Goal: Task Accomplishment & Management: Complete application form

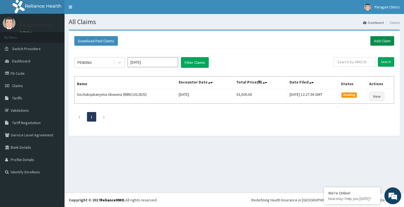
click at [379, 41] on link "Add Claim" at bounding box center [383, 41] width 24 height 10
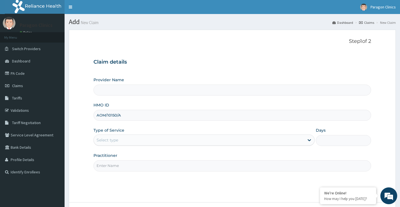
type input "AOM/10150/A"
click at [106, 140] on div "Select type" at bounding box center [108, 141] width 22 height 6
click at [184, 129] on div "Type of Service Select type" at bounding box center [203, 137] width 221 height 19
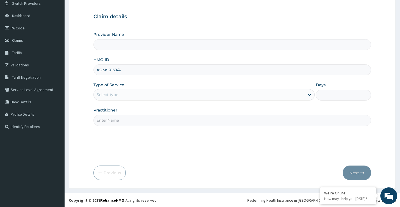
scroll to position [46, 0]
click at [108, 95] on div "Select type" at bounding box center [108, 95] width 22 height 6
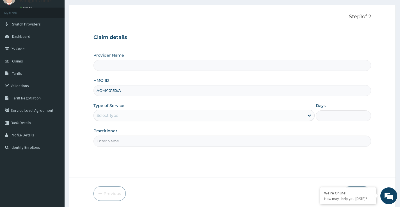
scroll to position [0, 0]
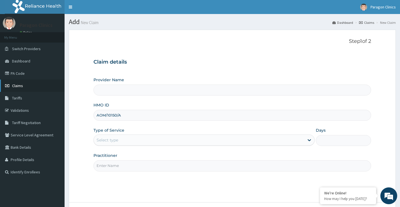
click at [18, 86] on span "Claims" at bounding box center [17, 85] width 11 height 5
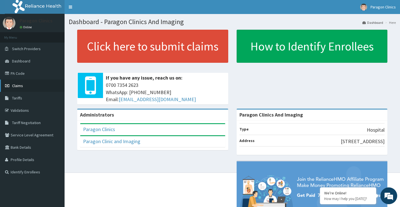
click at [20, 87] on span "Claims" at bounding box center [17, 85] width 11 height 5
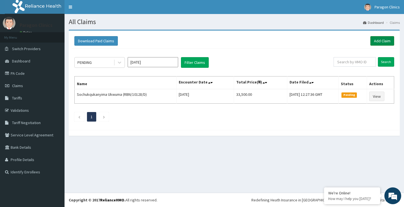
click at [384, 39] on link "Add Claim" at bounding box center [383, 41] width 24 height 10
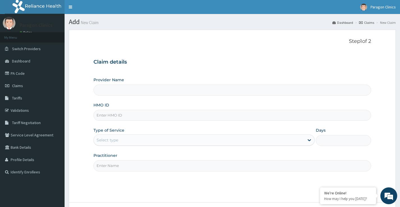
click at [112, 117] on input "HMO ID" at bounding box center [232, 115] width 278 height 11
paste input "AOM/10150/A"
type input "AOM/10150/A"
type input "Paragon Clinics And Imaging"
type input "AOM/10150/A"
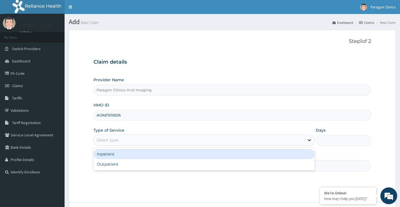
click at [110, 143] on div "Select type" at bounding box center [108, 141] width 22 height 6
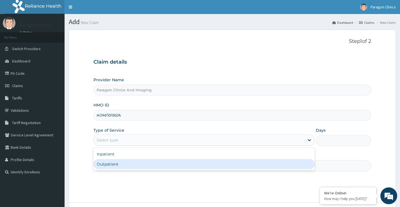
click at [106, 165] on div "Outpatient" at bounding box center [203, 164] width 221 height 10
type input "1"
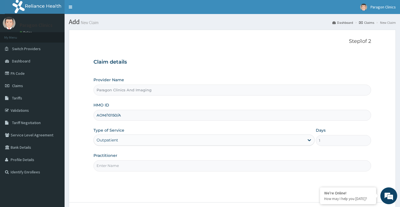
click at [107, 166] on input "Practitioner" at bounding box center [232, 166] width 278 height 11
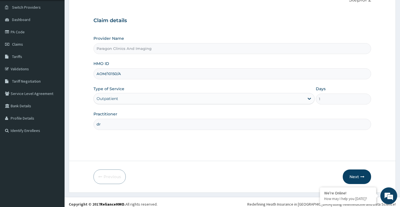
scroll to position [46, 0]
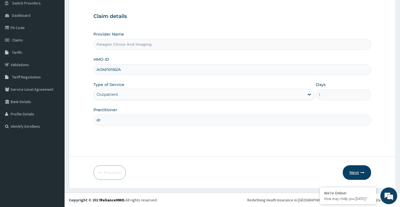
type input "dr"
click at [355, 173] on button "Next" at bounding box center [357, 173] width 28 height 15
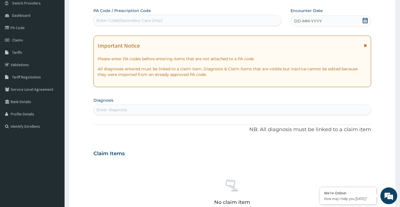
scroll to position [0, 0]
click at [364, 22] on icon at bounding box center [365, 21] width 6 height 6
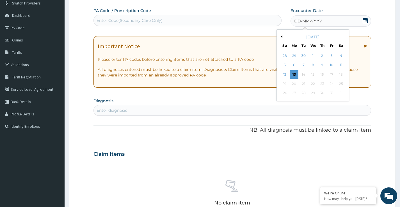
click at [281, 37] on button "Previous Month" at bounding box center [281, 36] width 3 height 3
click at [286, 93] on div "28" at bounding box center [284, 93] width 8 height 8
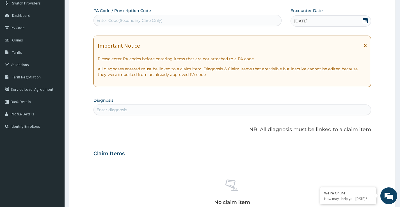
click at [109, 108] on div "Enter diagnosis" at bounding box center [112, 110] width 31 height 6
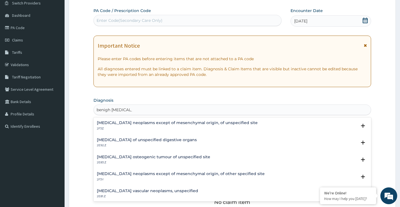
click at [129, 141] on h4 "Benign neoplasm of unspecified digestive organs" at bounding box center [147, 140] width 100 height 4
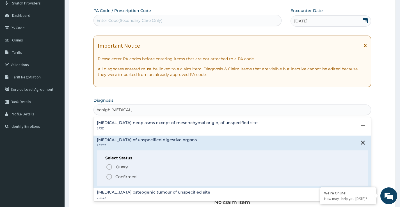
click at [129, 140] on h4 "Benign neoplasm of unspecified digestive organs" at bounding box center [147, 140] width 100 height 4
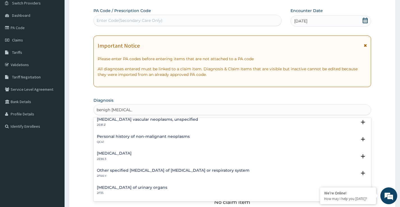
scroll to position [84, 0]
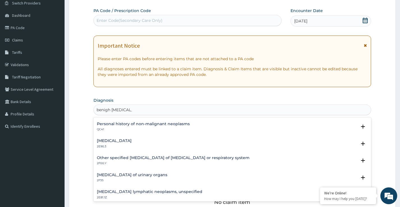
click at [151, 175] on h4 "Benign neoplasm of urinary organs" at bounding box center [132, 175] width 70 height 4
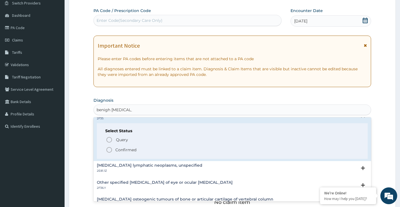
scroll to position [168, 0]
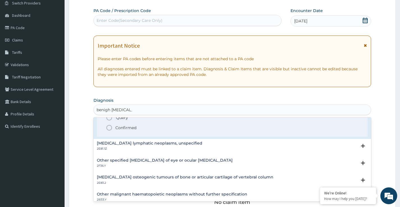
type input "benigh neoplasm"
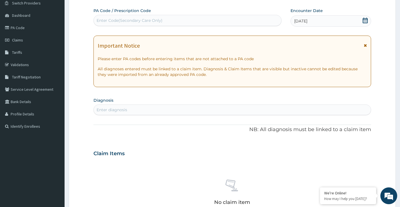
click at [108, 117] on div "PA Code / Prescription Code Enter Code(Secondary Care Only) Encounter Date 28-0…" at bounding box center [232, 153] width 278 height 291
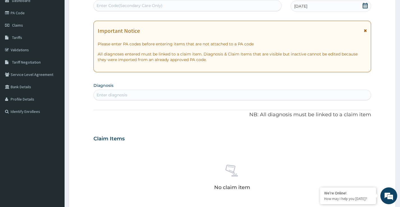
scroll to position [74, 0]
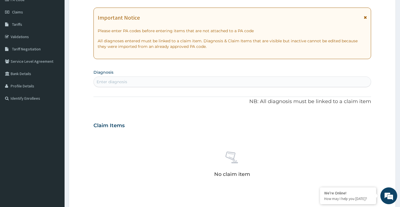
click at [112, 82] on div "Enter diagnosis" at bounding box center [112, 82] width 31 height 6
type input "benigh neoplasm"
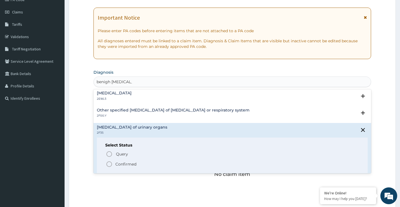
scroll to position [112, 0]
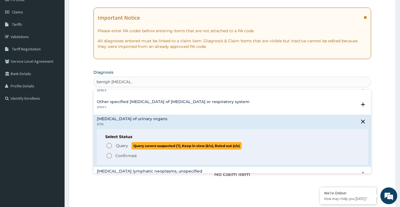
click at [109, 147] on icon "status option query" at bounding box center [109, 146] width 7 height 7
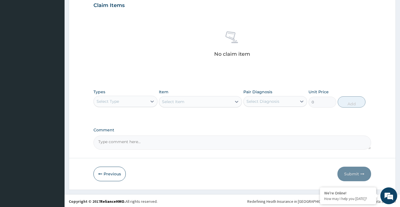
scroll to position [197, 0]
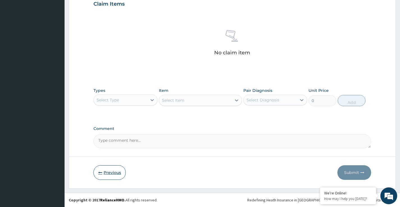
click at [100, 173] on icon "button" at bounding box center [100, 173] width 4 height 4
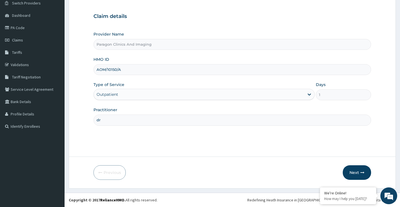
drag, startPoint x: 122, startPoint y: 68, endPoint x: 93, endPoint y: 67, distance: 28.9
click at [92, 67] on form "Step 1 of 2 Claim details Provider Name Paragon Clinics And Imaging HMO ID AOM/…" at bounding box center [232, 86] width 327 height 205
paste input "MNL/10157/C"
type input "MNL/10157/C"
click at [355, 173] on button "Next" at bounding box center [357, 173] width 28 height 15
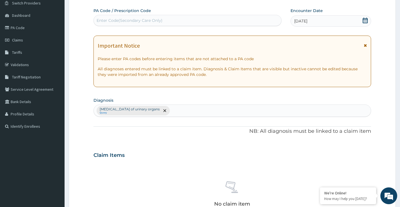
click at [366, 20] on icon at bounding box center [365, 21] width 6 height 6
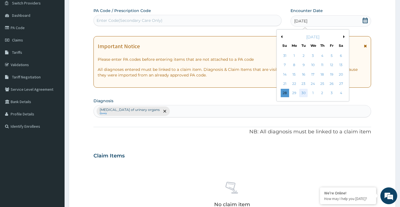
click at [305, 93] on div "30" at bounding box center [303, 93] width 8 height 8
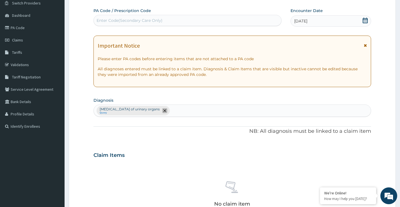
click at [163, 111] on icon "remove selection option" at bounding box center [164, 110] width 3 height 3
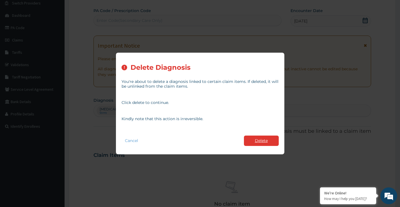
click at [261, 140] on button "Delete" at bounding box center [261, 141] width 35 height 10
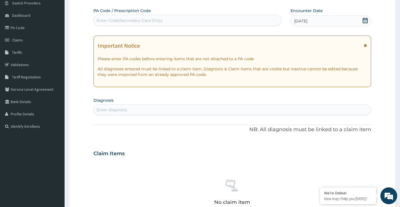
click at [136, 110] on div "Enter diagnosis" at bounding box center [232, 110] width 277 height 9
type input "[MEDICAL_DATA]"
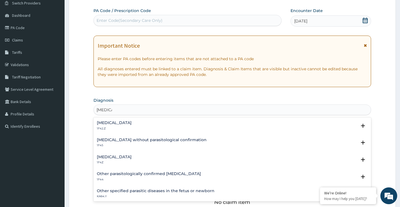
click at [132, 121] on h4 "[MEDICAL_DATA]" at bounding box center [114, 123] width 35 height 4
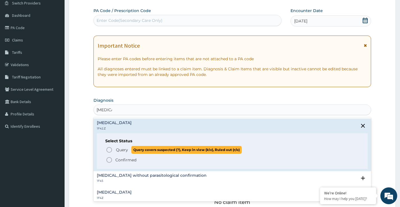
click at [113, 149] on span "Query Query covers suspected (?), Keep in view (kiv), Ruled out (r/o)" at bounding box center [232, 150] width 253 height 8
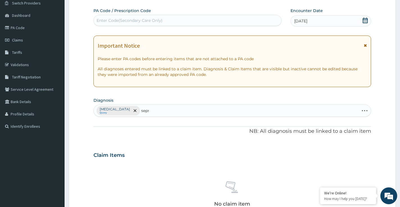
type input "[MEDICAL_DATA]"
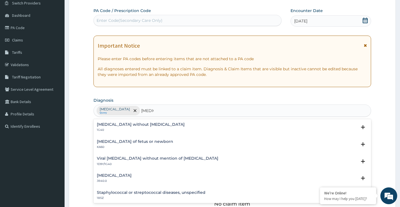
click at [109, 177] on h4 "[MEDICAL_DATA]" at bounding box center [114, 176] width 35 height 4
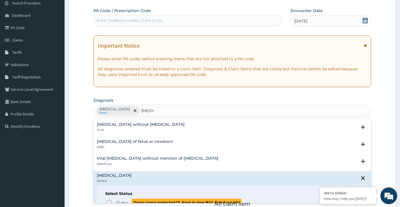
click at [110, 201] on icon "status option query" at bounding box center [109, 203] width 7 height 7
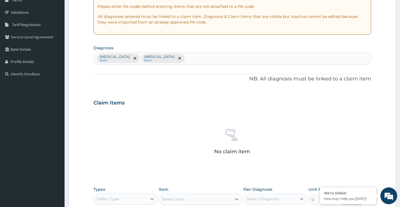
scroll to position [186, 0]
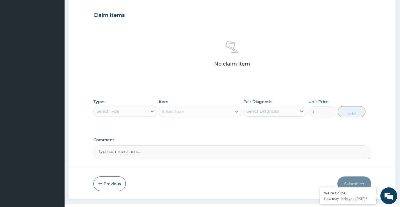
click at [129, 108] on div "Select Type" at bounding box center [120, 111] width 53 height 9
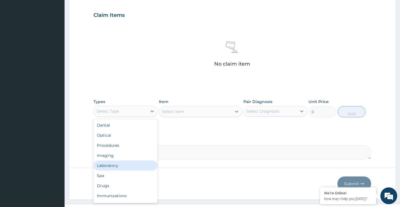
click at [109, 166] on div "Laboratory" at bounding box center [125, 166] width 64 height 10
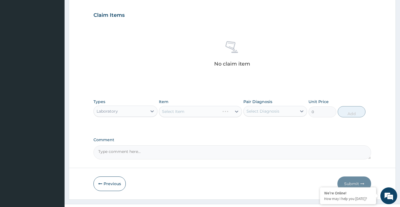
click at [186, 111] on div "Select Item" at bounding box center [200, 111] width 83 height 11
click at [186, 111] on div "Select Item" at bounding box center [195, 111] width 73 height 9
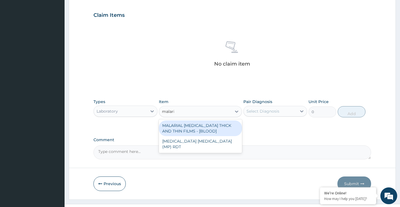
type input "[MEDICAL_DATA]"
click at [193, 131] on div "MALARIAL [MEDICAL_DATA] THICK AND THIN FILMS - [BLOOD]" at bounding box center [200, 129] width 83 height 16
type input "3150"
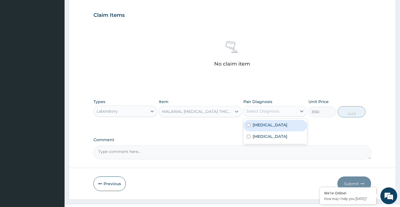
click at [263, 113] on div "Select Diagnosis" at bounding box center [262, 112] width 33 height 6
drag, startPoint x: 276, startPoint y: 129, endPoint x: 330, endPoint y: 122, distance: 54.4
click at [277, 128] on label "[MEDICAL_DATA]" at bounding box center [270, 125] width 35 height 6
checkbox input "true"
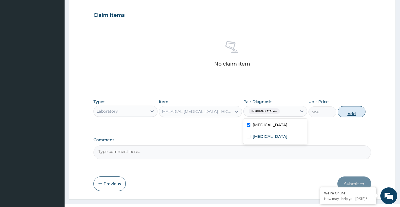
click at [354, 113] on button "Add" at bounding box center [352, 111] width 28 height 11
type input "0"
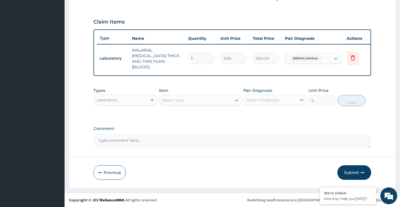
scroll to position [178, 0]
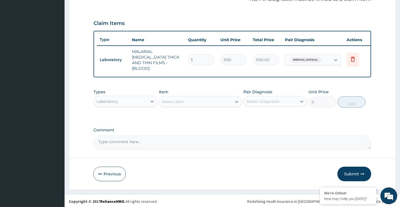
click at [183, 100] on div "Select Item" at bounding box center [173, 102] width 22 height 6
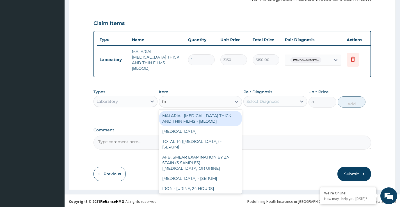
type input "fbc"
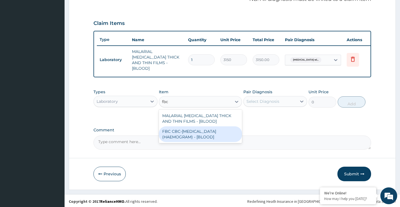
click at [198, 132] on div "FBC CBC-[MEDICAL_DATA] (HAEMOGRAM) - [BLOOD]" at bounding box center [200, 135] width 83 height 16
type input "7200"
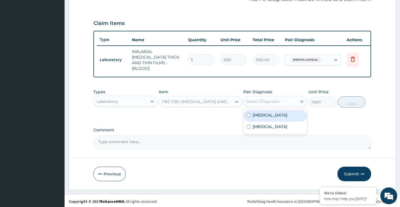
click at [255, 103] on div "Select Diagnosis" at bounding box center [270, 101] width 53 height 9
click at [266, 118] on label "[MEDICAL_DATA]" at bounding box center [270, 116] width 35 height 6
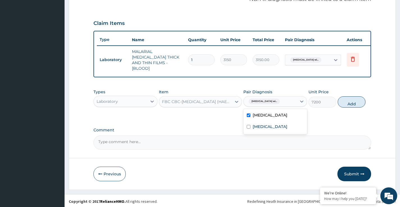
drag, startPoint x: 264, startPoint y: 121, endPoint x: 265, endPoint y: 135, distance: 13.5
click at [264, 118] on label "[MEDICAL_DATA]" at bounding box center [270, 116] width 35 height 6
checkbox input "false"
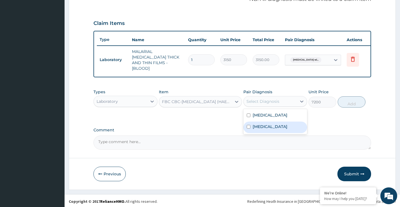
drag, startPoint x: 265, startPoint y: 135, endPoint x: 287, endPoint y: 131, distance: 21.8
click at [266, 130] on label "[MEDICAL_DATA]" at bounding box center [270, 127] width 35 height 6
checkbox input "true"
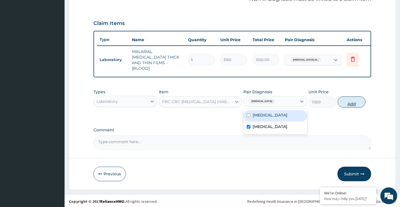
click at [354, 102] on button "Add" at bounding box center [352, 102] width 28 height 11
type input "0"
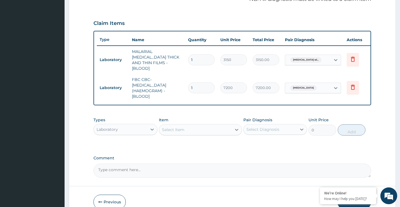
drag, startPoint x: 115, startPoint y: 129, endPoint x: 118, endPoint y: 132, distance: 4.6
click at [115, 129] on div "Laboratory" at bounding box center [107, 130] width 21 height 6
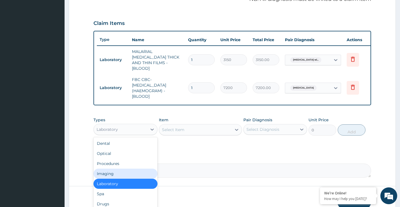
scroll to position [19, 0]
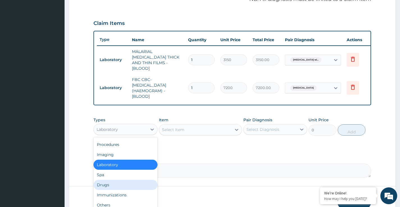
click at [108, 186] on div "Drugs" at bounding box center [125, 185] width 64 height 10
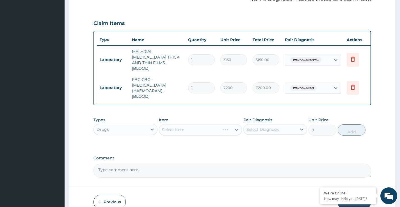
click at [173, 128] on div "Select Item" at bounding box center [200, 129] width 83 height 11
click at [185, 125] on div "Select Item" at bounding box center [195, 129] width 73 height 9
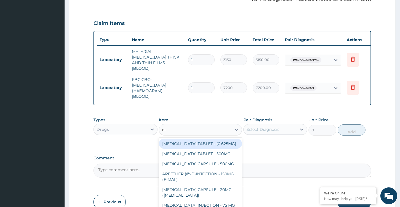
type input "e-m"
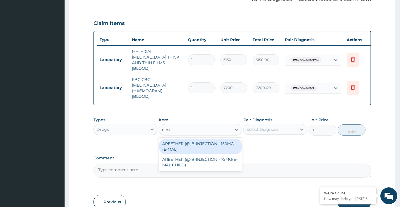
click at [192, 150] on div "AREETHER (@-B)INJECTION - 150MG (E-MAL)" at bounding box center [200, 147] width 83 height 16
type input "2280"
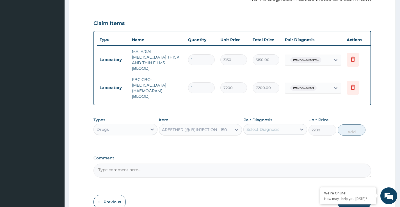
click at [258, 131] on div "Select Diagnosis" at bounding box center [262, 130] width 33 height 6
click at [266, 146] on label "[MEDICAL_DATA]" at bounding box center [270, 144] width 35 height 6
checkbox input "true"
click at [352, 129] on button "Add" at bounding box center [352, 130] width 28 height 11
type input "0"
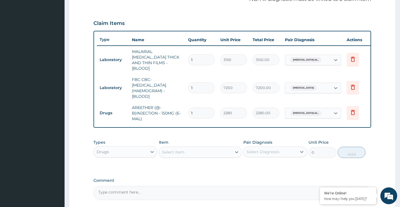
click at [181, 150] on div "Select Item" at bounding box center [173, 153] width 22 height 6
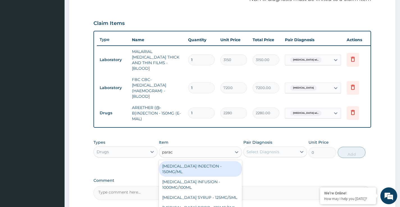
type input "parace"
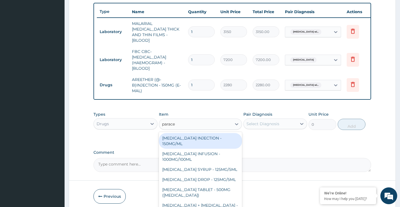
scroll to position [229, 0]
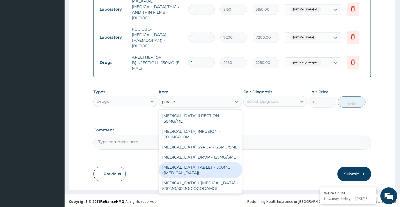
click at [203, 172] on div "[MEDICAL_DATA] TABLET - 500MG ([MEDICAL_DATA])" at bounding box center [200, 171] width 83 height 16
type input "57"
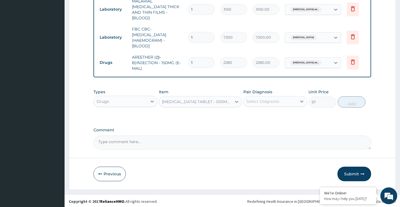
click at [270, 101] on div "Select Diagnosis" at bounding box center [262, 102] width 33 height 6
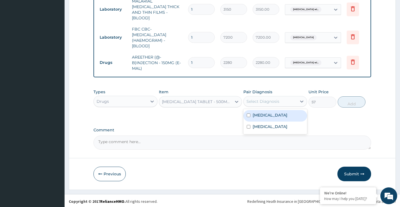
click at [277, 118] on label "[MEDICAL_DATA]" at bounding box center [270, 116] width 35 height 6
checkbox input "true"
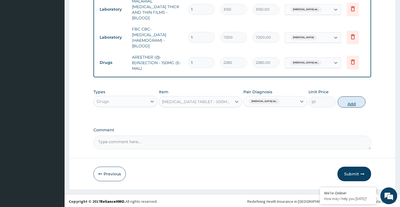
click at [355, 101] on button "Add" at bounding box center [352, 102] width 28 height 11
type input "0"
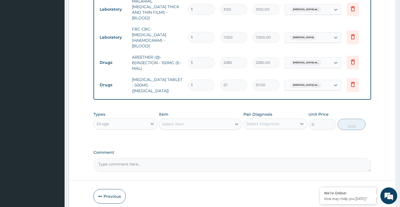
type input "18"
type input "1026.00"
type input "18"
drag, startPoint x: 191, startPoint y: 60, endPoint x: 185, endPoint y: 61, distance: 5.9
click at [185, 61] on td "1" at bounding box center [201, 62] width 32 height 17
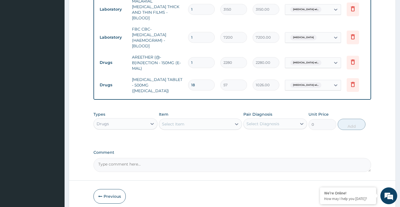
type input "3"
type input "6840.00"
type input "3"
click at [186, 120] on div "Select Item" at bounding box center [195, 124] width 73 height 9
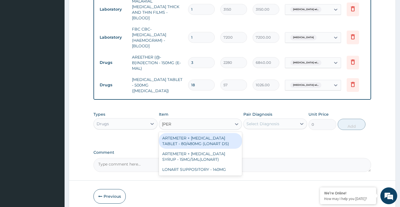
type input "lonar"
drag, startPoint x: 199, startPoint y: 131, endPoint x: 204, endPoint y: 132, distance: 5.4
click at [199, 133] on div "ARTEMETER + [MEDICAL_DATA] TABLET - 80/480MG (LONART DS)" at bounding box center [200, 141] width 83 height 16
type input "798"
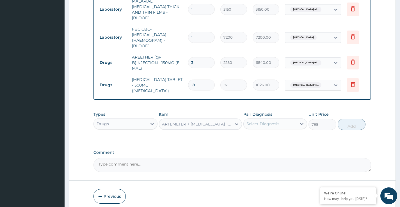
click at [269, 121] on div "Select Diagnosis" at bounding box center [262, 124] width 33 height 6
click at [274, 141] on label "[MEDICAL_DATA]" at bounding box center [270, 138] width 35 height 6
checkbox input "true"
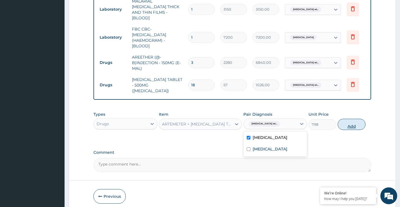
click at [354, 121] on button "Add" at bounding box center [352, 124] width 28 height 11
type input "0"
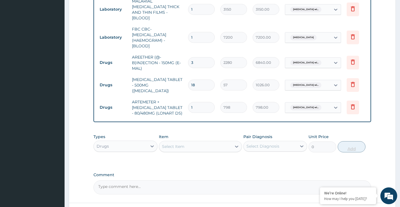
type input "0.00"
type input "6"
type input "4788.00"
type input "6"
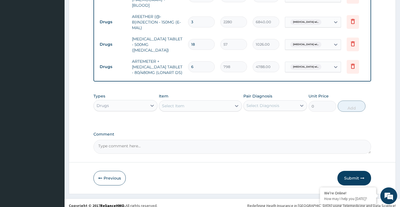
scroll to position [270, 0]
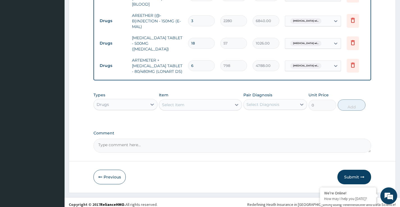
click at [110, 100] on div "Drugs" at bounding box center [120, 104] width 53 height 9
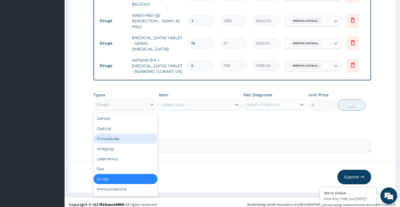
click at [112, 135] on div "Procedures" at bounding box center [125, 139] width 64 height 10
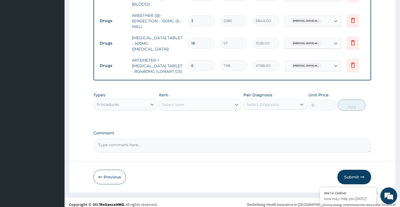
click at [176, 102] on div "Select Item" at bounding box center [173, 105] width 22 height 6
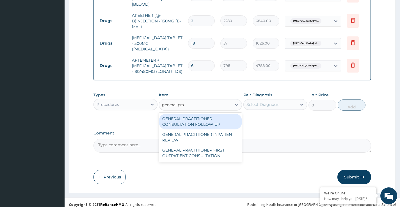
type input "general prac"
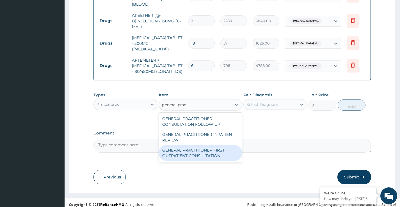
click at [206, 152] on div "GENERAL PRACTITIONER FIRST OUTPATIENT CONSULTATION" at bounding box center [200, 153] width 83 height 16
type input "5400"
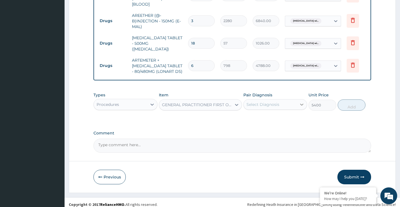
click at [297, 100] on div at bounding box center [302, 105] width 10 height 10
click at [269, 120] on label "[MEDICAL_DATA]" at bounding box center [270, 119] width 35 height 6
checkbox input "true"
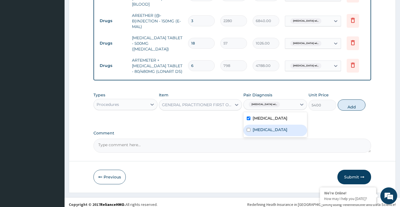
click at [266, 133] on label "[MEDICAL_DATA]" at bounding box center [270, 130] width 35 height 6
checkbox input "true"
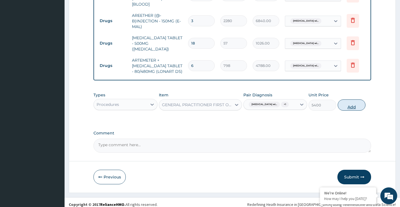
click at [346, 104] on button "Add" at bounding box center [352, 105] width 28 height 11
type input "0"
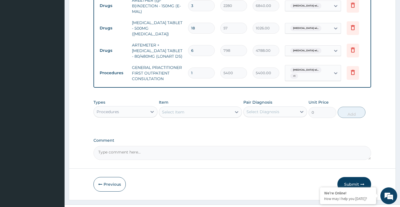
scroll to position [293, 0]
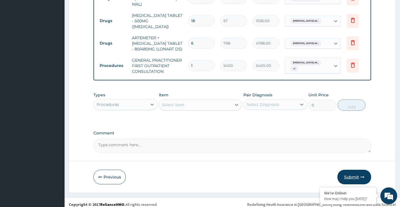
click at [350, 174] on button "Submit" at bounding box center [354, 177] width 34 height 15
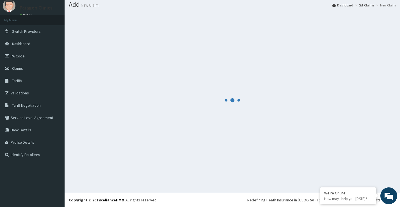
scroll to position [17, 0]
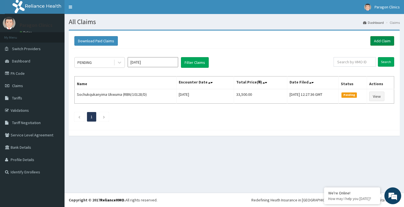
click at [382, 39] on link "Add Claim" at bounding box center [383, 41] width 24 height 10
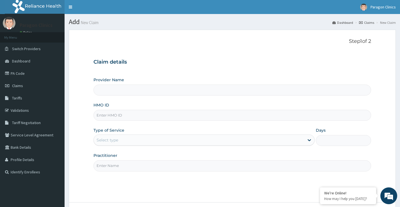
type input "RHG/10002/A"
type input "Paragon Clinics And Imaging"
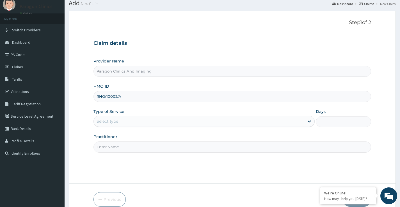
scroll to position [46, 0]
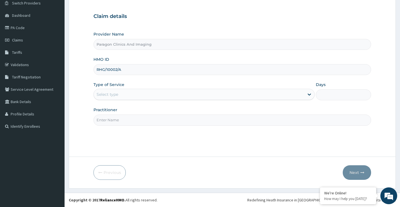
type input "RHG/10002/A"
click at [115, 95] on div "Select type" at bounding box center [108, 95] width 22 height 6
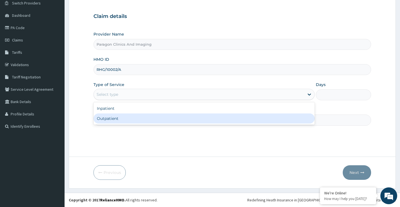
click at [109, 118] on div "Outpatient" at bounding box center [203, 119] width 221 height 10
type input "1"
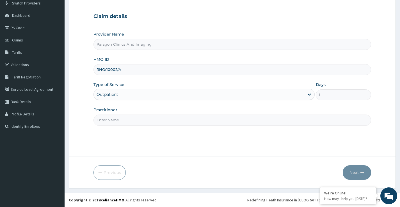
click at [110, 125] on input "Practitioner" at bounding box center [232, 120] width 278 height 11
type input "dr"
click at [355, 172] on button "Next" at bounding box center [357, 173] width 28 height 15
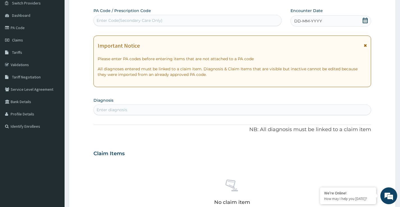
scroll to position [0, 0]
click at [364, 20] on icon at bounding box center [365, 21] width 6 height 6
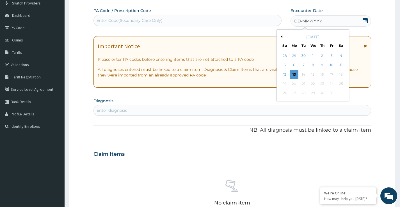
click at [282, 38] on button "Previous Month" at bounding box center [281, 36] width 3 height 3
click at [303, 94] on div "30" at bounding box center [303, 93] width 8 height 8
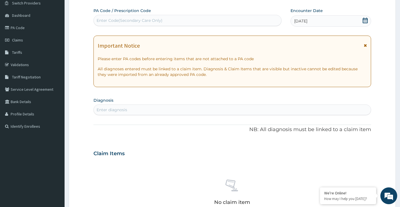
click at [134, 109] on div "Enter diagnosis" at bounding box center [232, 110] width 277 height 9
type input "[MEDICAL_DATA]"
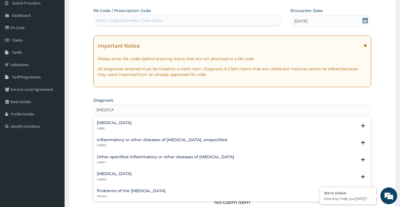
click at [148, 139] on h4 "Inflammatory or other diseases of [MEDICAL_DATA], unspecified" at bounding box center [162, 140] width 130 height 4
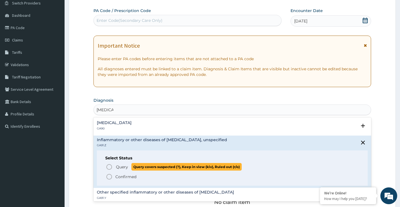
click at [120, 168] on span "Query" at bounding box center [122, 168] width 12 height 6
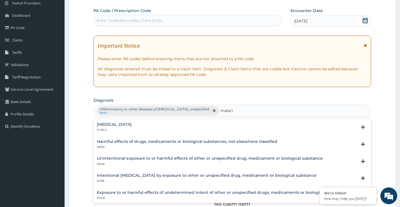
type input "[MEDICAL_DATA]"
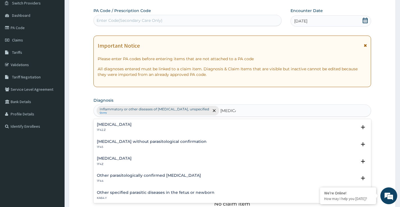
click at [112, 158] on h4 "[MEDICAL_DATA]" at bounding box center [114, 159] width 35 height 4
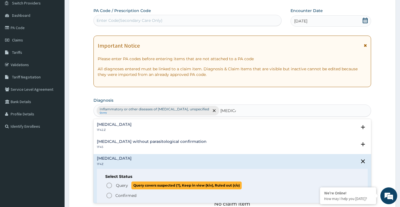
click at [111, 186] on icon "status option query" at bounding box center [109, 185] width 7 height 7
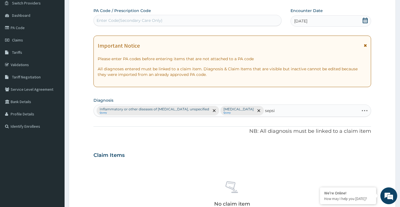
type input "[MEDICAL_DATA]"
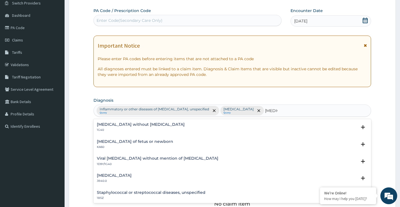
click at [118, 124] on h4 "[MEDICAL_DATA] without [MEDICAL_DATA]" at bounding box center [141, 125] width 88 height 4
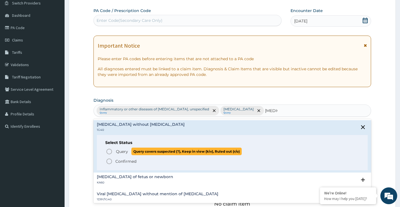
click at [122, 155] on p "Query Query covers suspected (?), Keep in view (kiv), Ruled out (r/o)" at bounding box center [178, 152] width 126 height 8
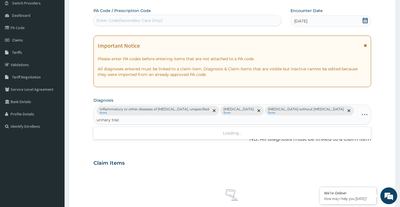
type input "urinary tract"
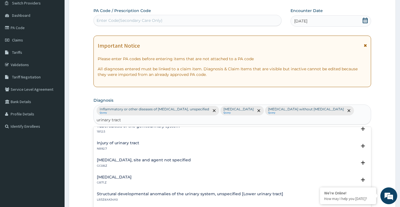
scroll to position [84, 0]
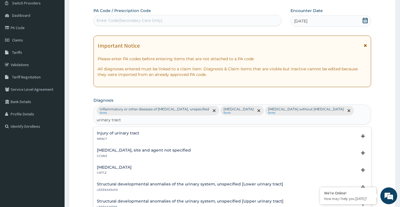
click at [129, 149] on h4 "[MEDICAL_DATA], site and agent not specified" at bounding box center [144, 151] width 94 height 4
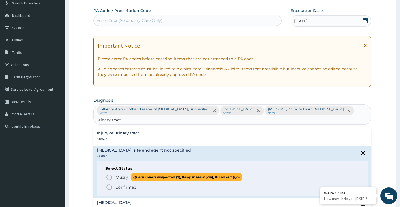
click at [122, 175] on span "Query" at bounding box center [122, 178] width 12 height 6
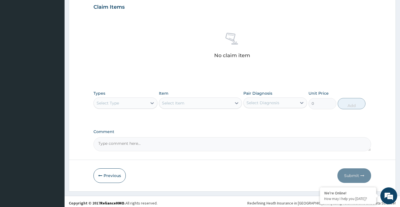
scroll to position [208, 0]
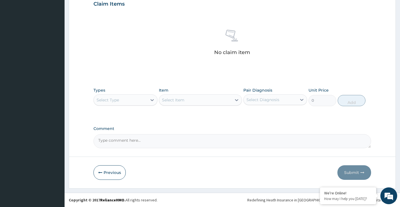
click at [129, 99] on div "Select Type" at bounding box center [120, 100] width 53 height 9
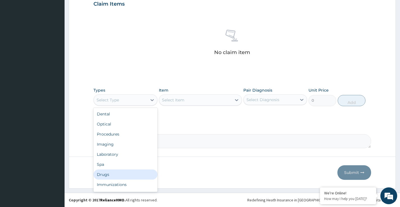
click at [103, 174] on div "Drugs" at bounding box center [125, 175] width 64 height 10
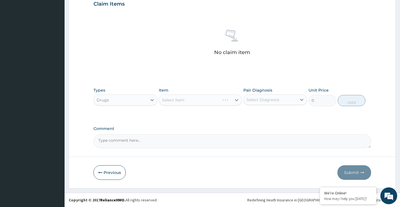
click at [103, 174] on button "Previous" at bounding box center [109, 173] width 32 height 15
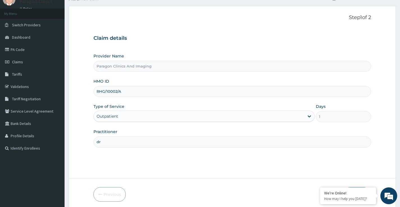
scroll to position [46, 0]
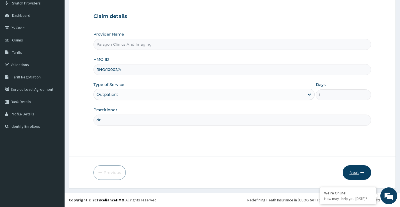
click at [355, 173] on button "Next" at bounding box center [357, 173] width 28 height 15
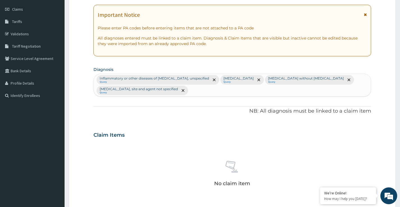
scroll to position [186, 0]
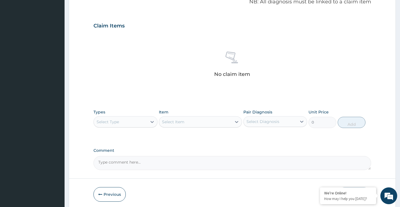
click at [111, 125] on div "Select Type" at bounding box center [108, 122] width 22 height 6
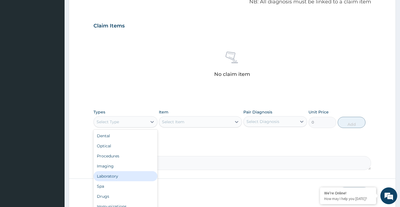
click at [106, 177] on div "Laboratory" at bounding box center [125, 177] width 64 height 10
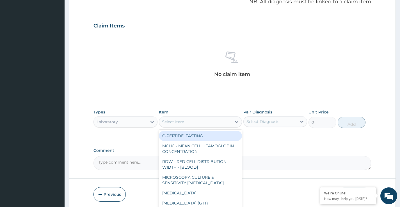
click at [183, 123] on div "Select Item" at bounding box center [173, 122] width 22 height 6
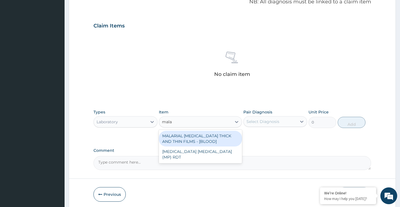
type input "malar"
click at [220, 140] on div "MALARIAL [MEDICAL_DATA] THICK AND THIN FILMS - [BLOOD]" at bounding box center [200, 139] width 83 height 16
type input "3150"
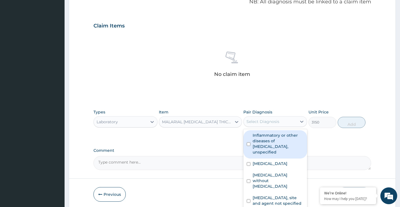
click at [266, 121] on div "Select Diagnosis" at bounding box center [262, 122] width 33 height 6
drag, startPoint x: 267, startPoint y: 139, endPoint x: 277, endPoint y: 141, distance: 10.4
click at [269, 140] on label "Inflammatory or other diseases of [MEDICAL_DATA], unspecified" at bounding box center [278, 144] width 51 height 22
checkbox input "true"
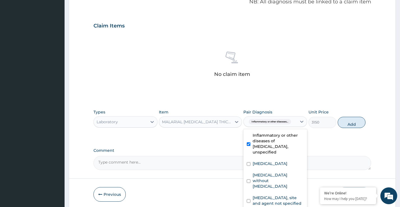
click at [271, 121] on span "Inflammatory or other diseases..." at bounding box center [270, 122] width 42 height 6
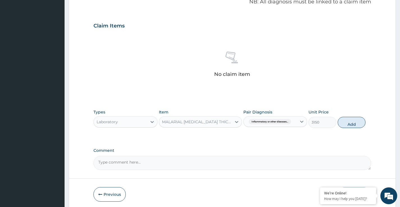
click at [260, 142] on div "PA Code / Prescription Code Enter Code(Secondary Care Only) Encounter Date [DAT…" at bounding box center [232, 18] width 278 height 303
drag, startPoint x: 264, startPoint y: 119, endPoint x: 262, endPoint y: 128, distance: 9.1
click at [263, 120] on span "Inflammatory or other diseases..." at bounding box center [270, 122] width 42 height 6
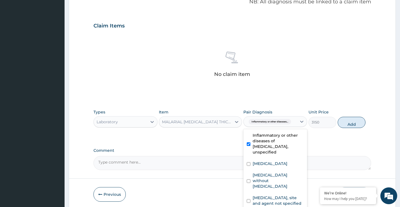
click at [259, 138] on label "Inflammatory or other diseases of [MEDICAL_DATA], unspecified" at bounding box center [278, 144] width 51 height 22
checkbox input "false"
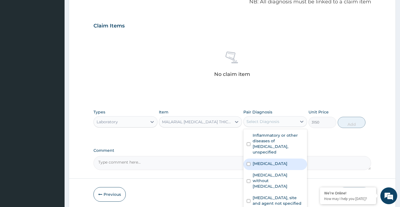
drag, startPoint x: 265, startPoint y: 160, endPoint x: 300, endPoint y: 148, distance: 36.7
click at [268, 161] on label "[MEDICAL_DATA]" at bounding box center [270, 164] width 35 height 6
checkbox input "true"
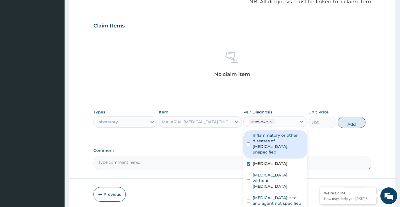
click at [346, 123] on button "Add" at bounding box center [352, 122] width 28 height 11
type input "0"
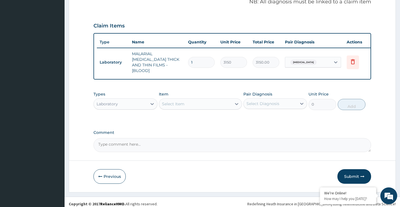
click at [197, 106] on div "Select Item" at bounding box center [195, 104] width 73 height 9
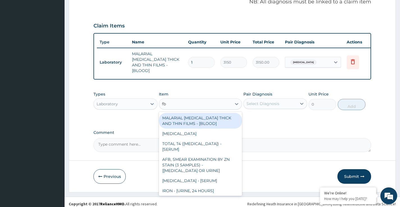
type input "fbc"
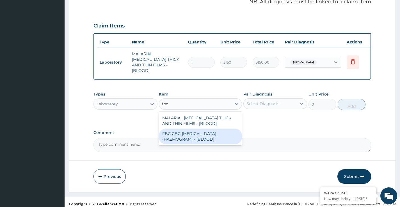
click at [218, 131] on div "FBC CBC-[MEDICAL_DATA] (HAEMOGRAM) - [BLOOD]" at bounding box center [200, 137] width 83 height 16
type input "7200"
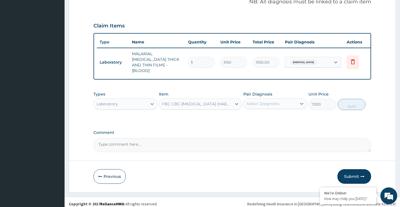
click at [280, 104] on div "Select Diagnosis" at bounding box center [270, 103] width 53 height 9
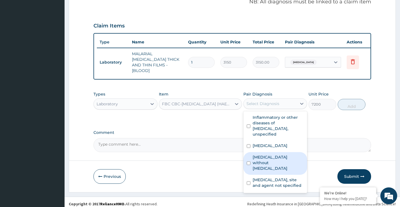
click at [268, 155] on label "[MEDICAL_DATA] without [MEDICAL_DATA]" at bounding box center [278, 163] width 51 height 17
checkbox input "true"
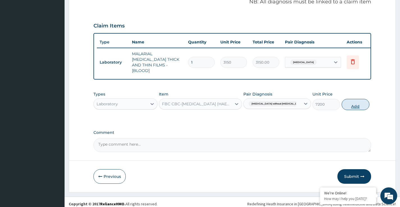
click at [345, 104] on button "Add" at bounding box center [356, 104] width 28 height 11
type input "0"
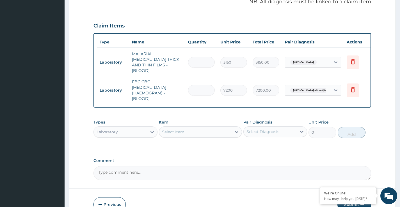
click at [179, 129] on div "Select Item" at bounding box center [173, 132] width 22 height 6
type input "urinal"
click at [182, 143] on div "[MEDICAL_DATA]" at bounding box center [200, 146] width 83 height 10
type input "3150"
click at [272, 124] on label "Pair Diagnosis" at bounding box center [257, 123] width 29 height 6
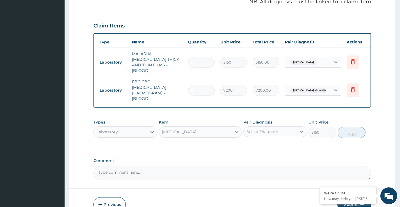
click at [270, 129] on div "Select Diagnosis" at bounding box center [262, 132] width 33 height 6
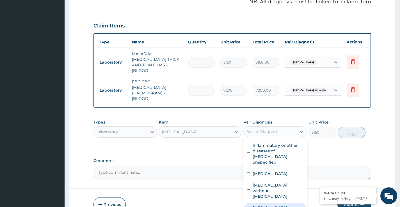
click at [275, 205] on label "[MEDICAL_DATA], site and agent not specified" at bounding box center [278, 210] width 51 height 11
checkbox input "true"
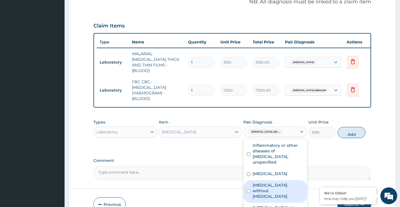
drag, startPoint x: 351, startPoint y: 129, endPoint x: 347, endPoint y: 129, distance: 3.4
click at [350, 129] on button "Add" at bounding box center [352, 132] width 28 height 11
type input "0"
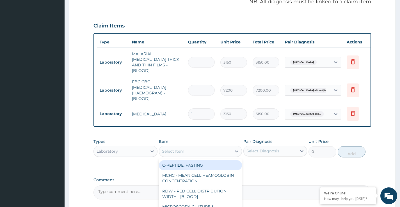
click at [172, 150] on div "Select Item" at bounding box center [173, 152] width 22 height 6
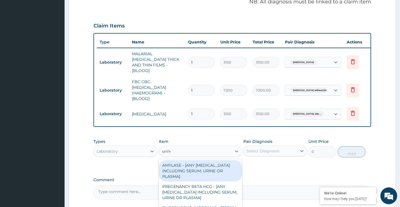
type input "urine"
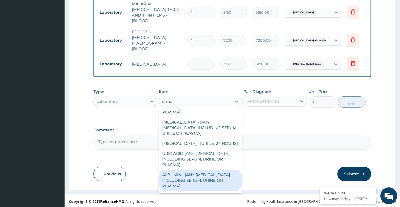
scroll to position [168, 0]
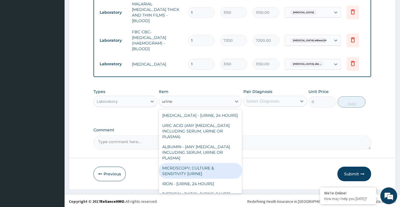
click at [191, 168] on div "MICROSCOPY, CULTURE & SENSITIVITY [URINE]" at bounding box center [200, 171] width 83 height 16
type input "7200"
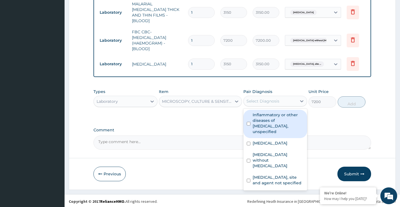
drag, startPoint x: 277, startPoint y: 99, endPoint x: 275, endPoint y: 109, distance: 10.6
click at [277, 100] on div "Select Diagnosis" at bounding box center [262, 102] width 33 height 6
click at [261, 116] on label "Inflammatory or other diseases of [MEDICAL_DATA], unspecified" at bounding box center [278, 123] width 51 height 22
checkbox input "true"
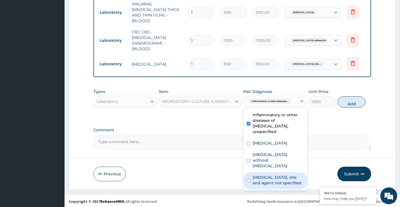
click at [267, 175] on label "[MEDICAL_DATA], site and agent not specified" at bounding box center [278, 180] width 51 height 11
checkbox input "true"
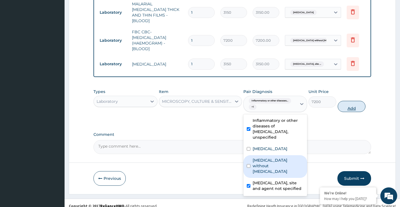
click at [342, 105] on button "Add" at bounding box center [352, 106] width 28 height 11
type input "0"
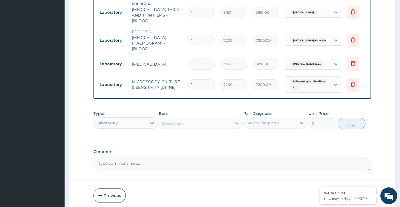
click at [191, 121] on div "Select Item" at bounding box center [195, 123] width 73 height 9
type input "fasting"
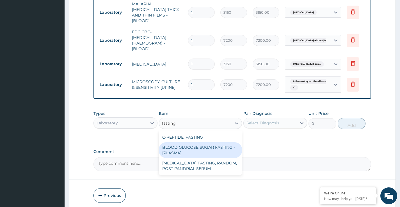
click at [208, 147] on div "BLOOD GLUCOSE SUGAR FASTING - [PLASMA]" at bounding box center [200, 151] width 83 height 16
type input "2700"
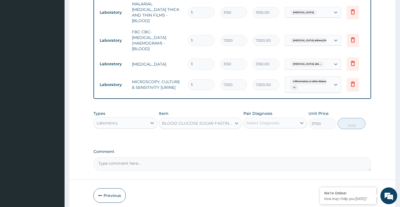
drag, startPoint x: 280, startPoint y: 120, endPoint x: 279, endPoint y: 125, distance: 4.8
click at [279, 120] on div "Select Diagnosis" at bounding box center [270, 123] width 53 height 9
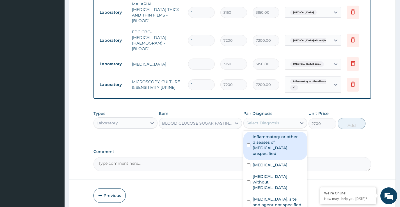
click at [271, 139] on label "Inflammatory or other diseases of [MEDICAL_DATA], unspecified" at bounding box center [278, 145] width 51 height 22
checkbox input "true"
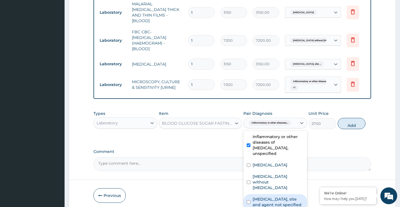
click at [271, 197] on label "[MEDICAL_DATA], site and agent not specified" at bounding box center [278, 202] width 51 height 11
checkbox input "true"
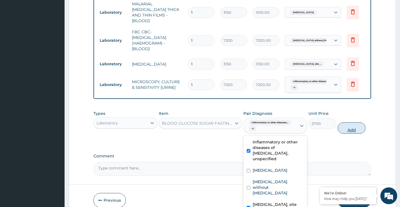
click at [348, 129] on button "Add" at bounding box center [352, 128] width 28 height 11
type input "0"
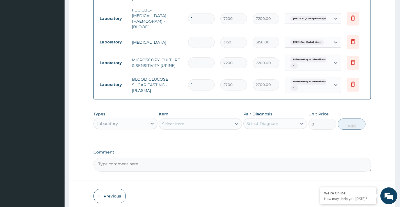
scroll to position [280, 0]
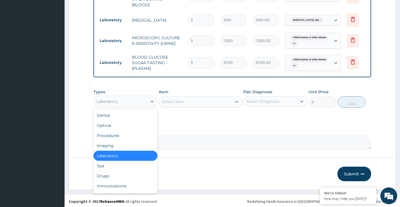
drag, startPoint x: 115, startPoint y: 99, endPoint x: 124, endPoint y: 132, distance: 34.7
click at [115, 99] on div "Laboratory" at bounding box center [107, 102] width 21 height 6
click at [99, 175] on div "Drugs" at bounding box center [125, 176] width 64 height 10
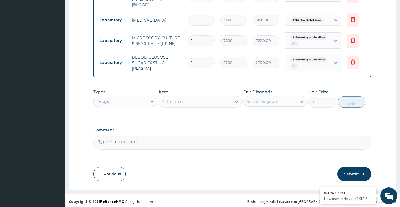
click at [179, 102] on div "Select Item" at bounding box center [173, 102] width 22 height 6
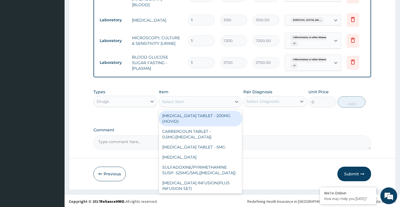
paste input "[MEDICAL_DATA]"
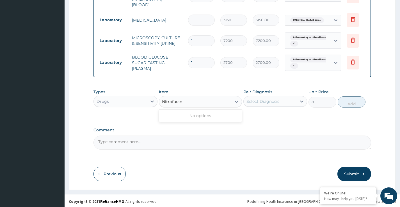
type input "Nitrofura"
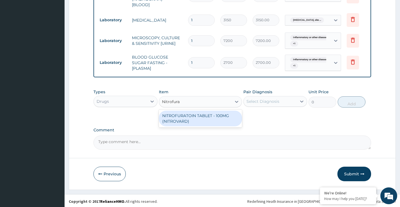
click at [190, 117] on div "NITROFURATOIN TABLET - 100MG (NITROVARD)" at bounding box center [200, 119] width 83 height 16
type input "72.2"
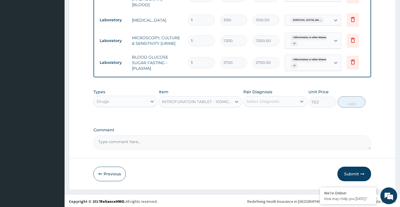
click at [259, 101] on div "Select Diagnosis" at bounding box center [262, 102] width 33 height 6
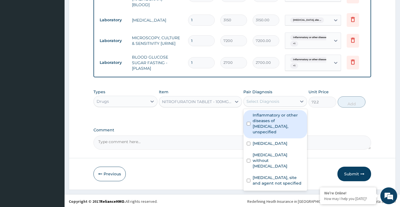
click at [266, 122] on label "Inflammatory or other diseases of [MEDICAL_DATA], unspecified" at bounding box center [278, 124] width 51 height 22
checkbox input "true"
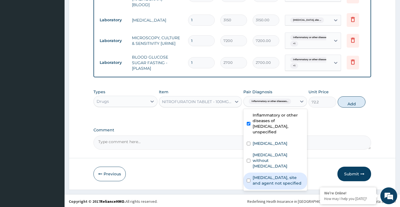
click at [271, 175] on label "[MEDICAL_DATA], site and agent not specified" at bounding box center [278, 180] width 51 height 11
checkbox input "true"
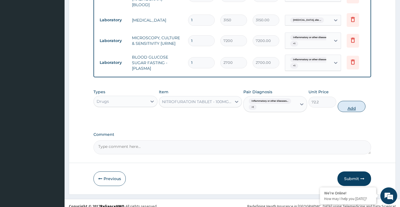
click at [350, 106] on button "Add" at bounding box center [352, 106] width 28 height 11
type input "0"
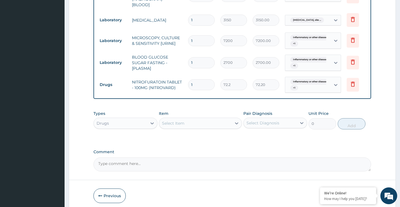
click at [183, 121] on div "Select Item" at bounding box center [173, 124] width 22 height 6
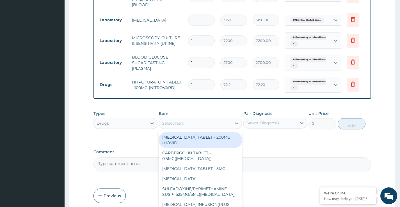
paste input "[MEDICAL_DATA]"
type input "[MEDICAL_DATA]"
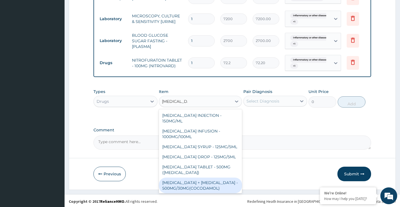
scroll to position [28, 0]
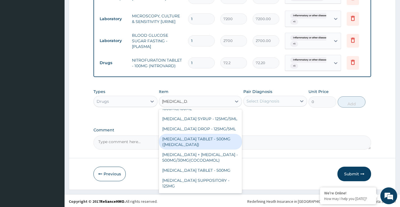
click at [192, 144] on div "[MEDICAL_DATA] TABLET - 500MG ([MEDICAL_DATA])" at bounding box center [200, 142] width 83 height 16
type input "57"
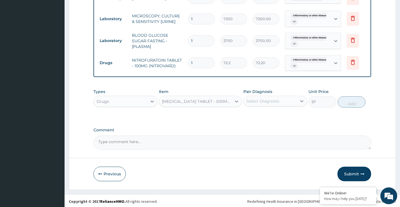
click at [264, 101] on div "Select Diagnosis" at bounding box center [262, 102] width 33 height 6
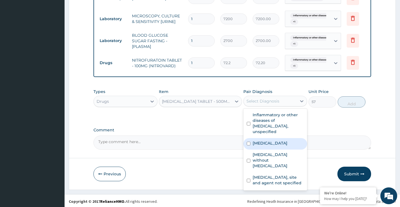
click at [268, 141] on label "[MEDICAL_DATA]" at bounding box center [270, 144] width 35 height 6
checkbox input "true"
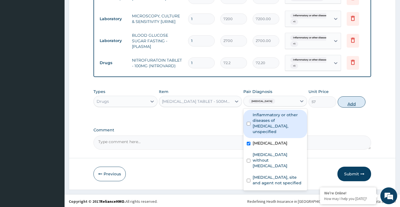
click at [353, 101] on button "Add" at bounding box center [352, 102] width 28 height 11
type input "0"
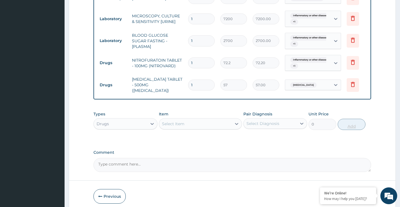
type input "18"
type input "1026.00"
type input "18"
click at [194, 120] on div "Select Item" at bounding box center [195, 124] width 73 height 9
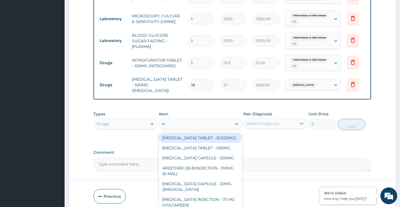
type input "e-m"
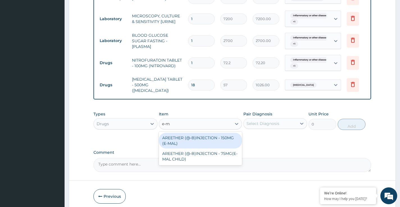
click at [172, 135] on div "AREETHER (@-B)INJECTION - 150MG (E-MAL)" at bounding box center [200, 141] width 83 height 16
type input "2280"
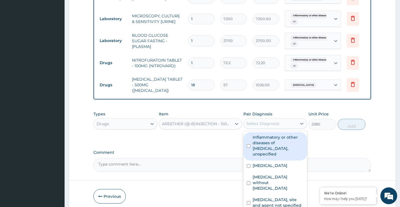
drag, startPoint x: 275, startPoint y: 120, endPoint x: 271, endPoint y: 130, distance: 11.1
click at [275, 121] on div "Select Diagnosis" at bounding box center [262, 124] width 33 height 6
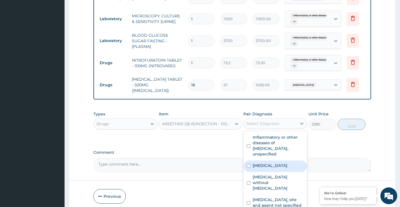
click at [264, 163] on label "[MEDICAL_DATA]" at bounding box center [270, 166] width 35 height 6
checkbox input "true"
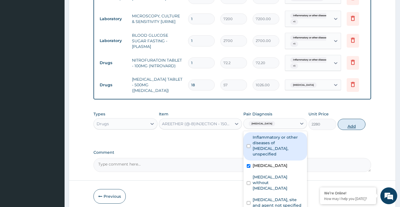
click at [350, 122] on button "Add" at bounding box center [352, 124] width 28 height 11
type input "0"
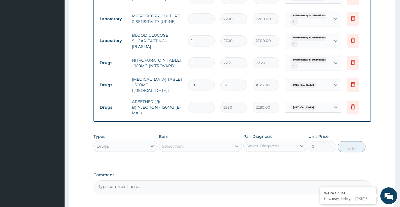
type input "0.00"
type input "3"
type input "6840.00"
type input "3"
drag, startPoint x: 196, startPoint y: 58, endPoint x: 179, endPoint y: 55, distance: 17.0
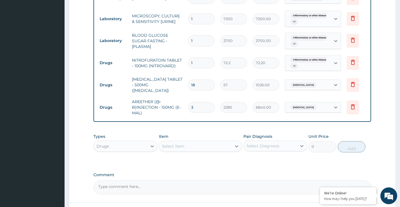
click at [179, 55] on tr "Drugs NITROFURATOIN TABLET - 100MG (NITROVARD) 1 72.2 72.20 Inflammatory or oth…" at bounding box center [234, 63] width 275 height 22
type input "6"
type input "433.20"
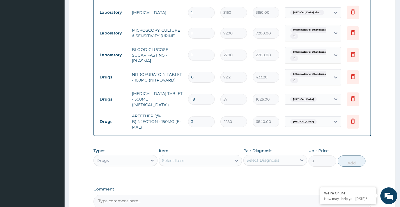
scroll to position [274, 0]
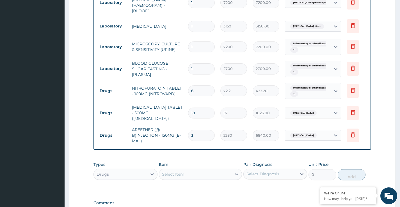
type input "6"
click at [117, 172] on div "Drugs" at bounding box center [120, 174] width 53 height 9
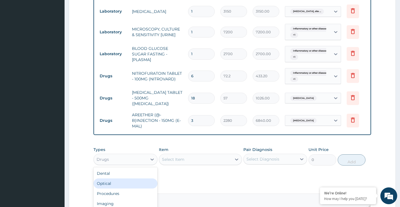
scroll to position [302, 0]
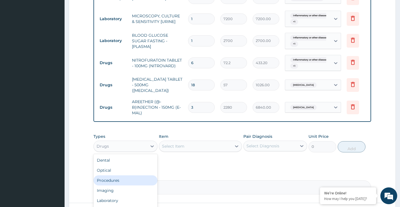
click at [116, 177] on div "Procedures" at bounding box center [125, 181] width 64 height 10
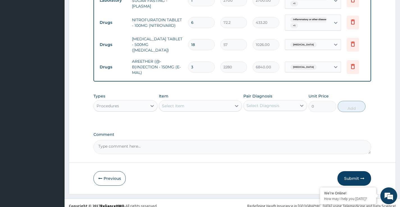
scroll to position [344, 0]
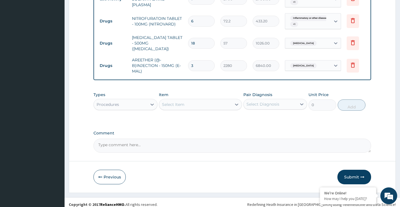
click at [189, 103] on div "Select Item" at bounding box center [195, 104] width 73 height 9
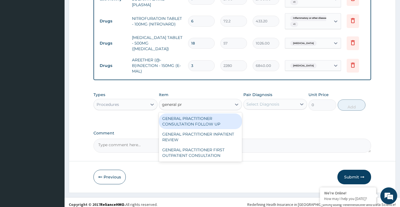
type input "general pra"
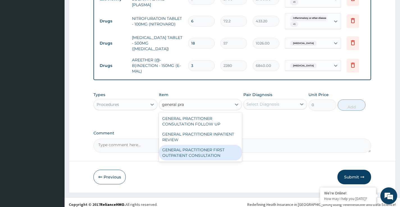
drag, startPoint x: 197, startPoint y: 152, endPoint x: 202, endPoint y: 152, distance: 4.5
click at [197, 152] on div "GENERAL PRACTITIONER FIRST OUTPATIENT CONSULTATION" at bounding box center [200, 153] width 83 height 16
type input "5400"
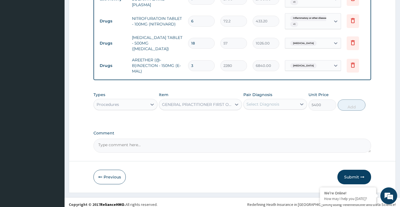
click at [267, 102] on div "Select Diagnosis" at bounding box center [262, 105] width 33 height 6
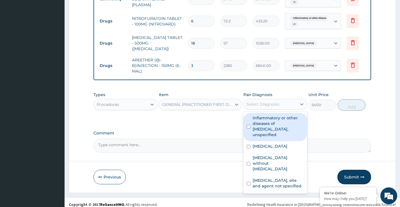
click at [266, 123] on label "Inflammatory or other diseases of [MEDICAL_DATA], unspecified" at bounding box center [278, 126] width 51 height 22
checkbox input "true"
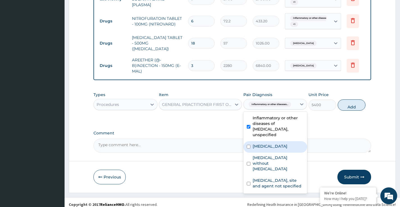
click at [264, 144] on label "[MEDICAL_DATA]" at bounding box center [270, 147] width 35 height 6
checkbox input "true"
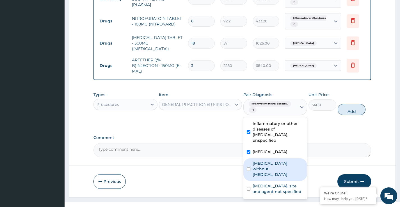
click at [264, 161] on label "[MEDICAL_DATA] without [MEDICAL_DATA]" at bounding box center [278, 169] width 51 height 17
checkbox input "true"
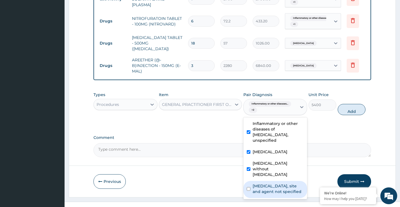
drag, startPoint x: 261, startPoint y: 173, endPoint x: 265, endPoint y: 175, distance: 4.1
click at [261, 184] on label "[MEDICAL_DATA], site and agent not specified" at bounding box center [278, 189] width 51 height 11
checkbox input "true"
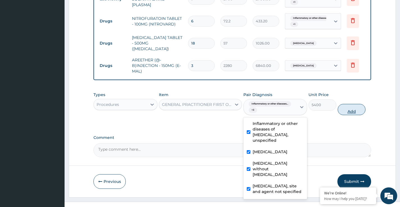
click at [353, 107] on button "Add" at bounding box center [352, 109] width 28 height 11
type input "0"
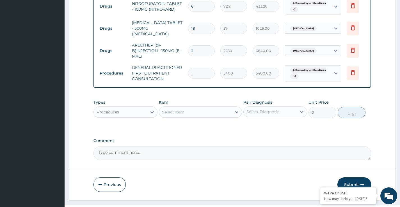
scroll to position [366, 0]
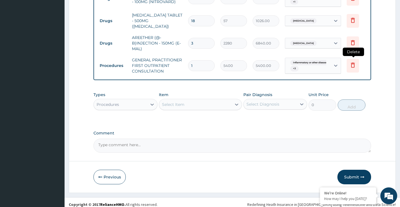
click at [354, 62] on icon at bounding box center [353, 65] width 7 height 7
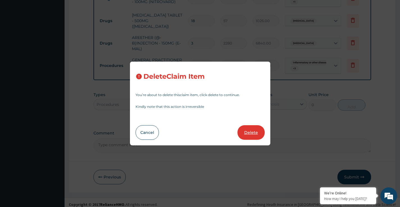
click at [253, 133] on button "Delete" at bounding box center [250, 132] width 27 height 15
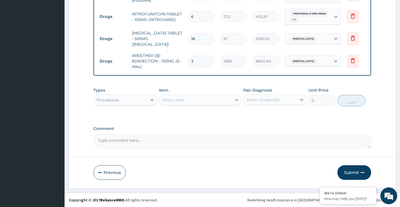
scroll to position [344, 0]
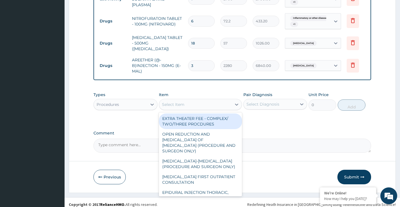
click at [176, 102] on div "Select Item" at bounding box center [173, 105] width 22 height 6
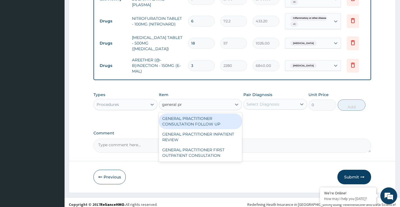
type input "general pra"
drag, startPoint x: 193, startPoint y: 115, endPoint x: 198, endPoint y: 116, distance: 4.9
click at [193, 115] on div "GENERAL PRACTITIONER CONSULTATION FOLLOW UP" at bounding box center [200, 122] width 83 height 16
type input "2700"
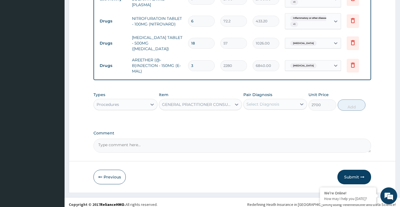
click at [275, 100] on div "Select Diagnosis" at bounding box center [270, 104] width 53 height 9
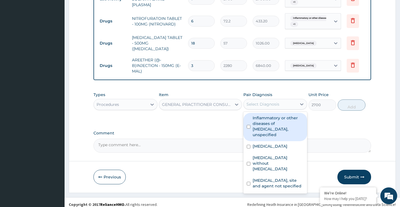
drag, startPoint x: 278, startPoint y: 110, endPoint x: 281, endPoint y: 118, distance: 8.4
click at [278, 113] on div "Inflammatory or other diseases of [MEDICAL_DATA], unspecified" at bounding box center [275, 127] width 64 height 28
checkbox input "true"
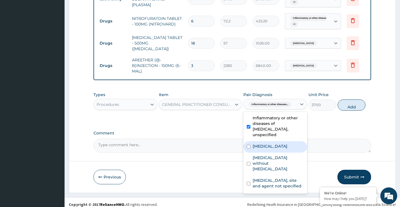
drag, startPoint x: 277, startPoint y: 137, endPoint x: 279, endPoint y: 144, distance: 7.8
click at [277, 144] on label "[MEDICAL_DATA]" at bounding box center [270, 147] width 35 height 6
checkbox input "true"
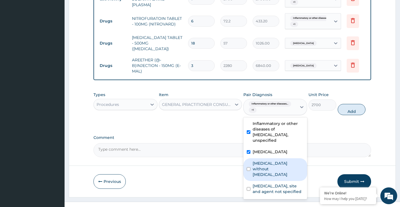
drag, startPoint x: 273, startPoint y: 157, endPoint x: 272, endPoint y: 169, distance: 12.2
click at [273, 161] on label "[MEDICAL_DATA] without [MEDICAL_DATA]" at bounding box center [278, 169] width 51 height 17
checkbox input "true"
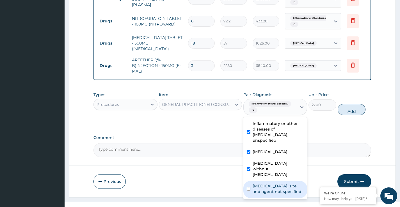
click at [271, 184] on label "[MEDICAL_DATA], site and agent not specified" at bounding box center [278, 189] width 51 height 11
checkbox input "true"
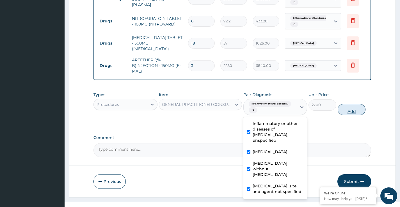
click at [350, 104] on button "Add" at bounding box center [352, 109] width 28 height 11
type input "0"
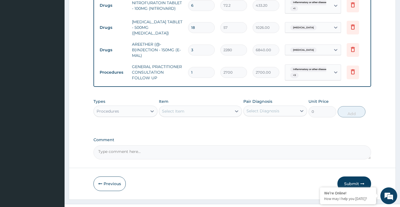
scroll to position [366, 0]
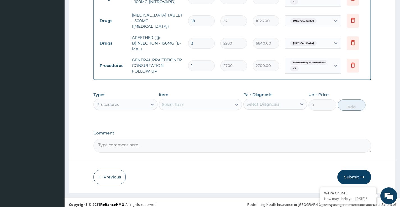
click at [352, 171] on button "Submit" at bounding box center [354, 177] width 34 height 15
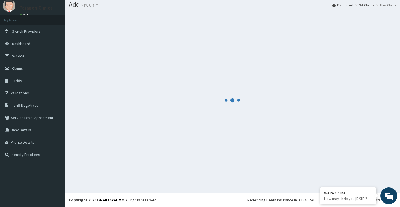
scroll to position [17, 0]
